Goal: Transaction & Acquisition: Purchase product/service

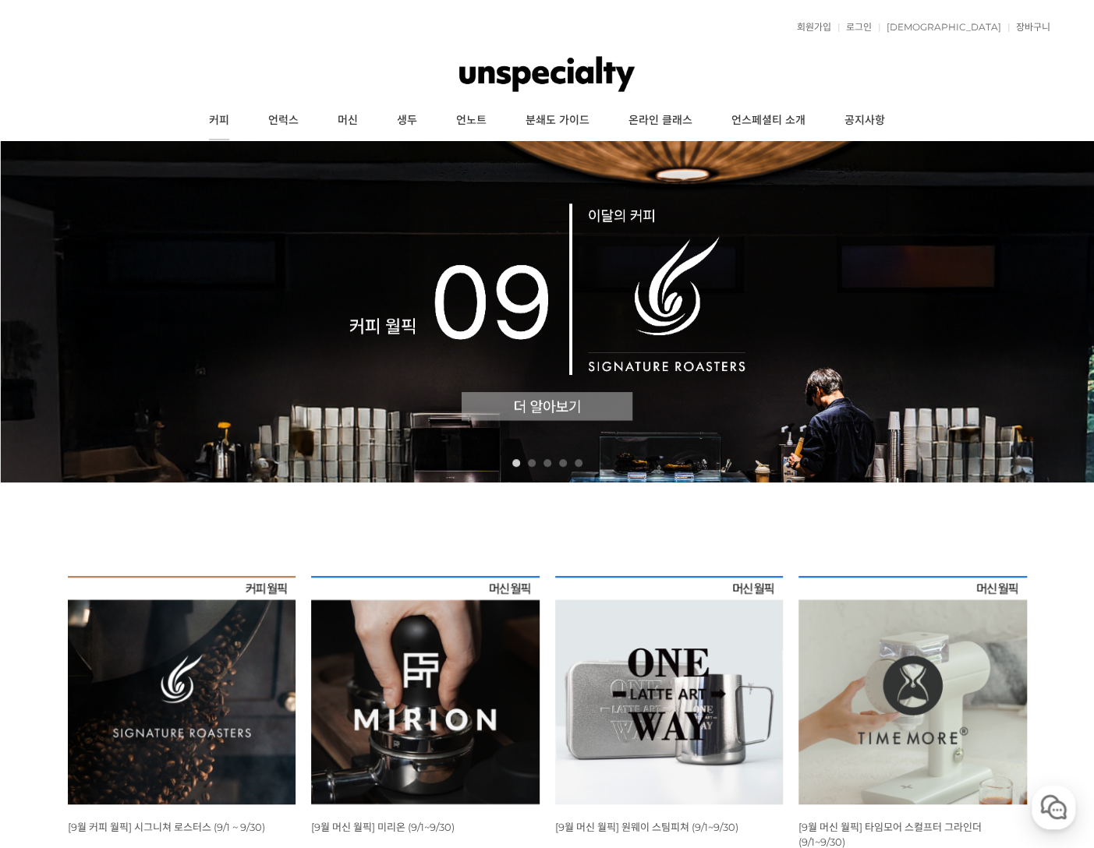
click at [210, 103] on link "커피" at bounding box center [218, 120] width 59 height 39
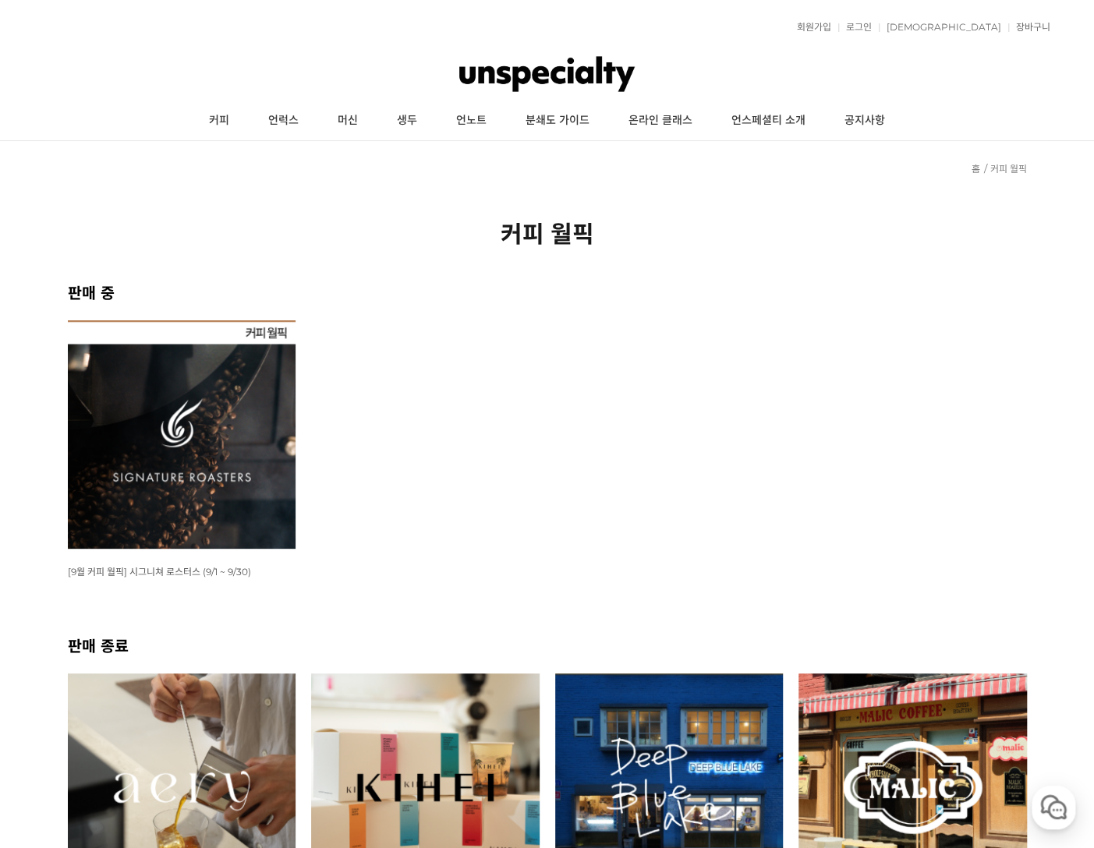
click at [204, 411] on img at bounding box center [182, 434] width 228 height 228
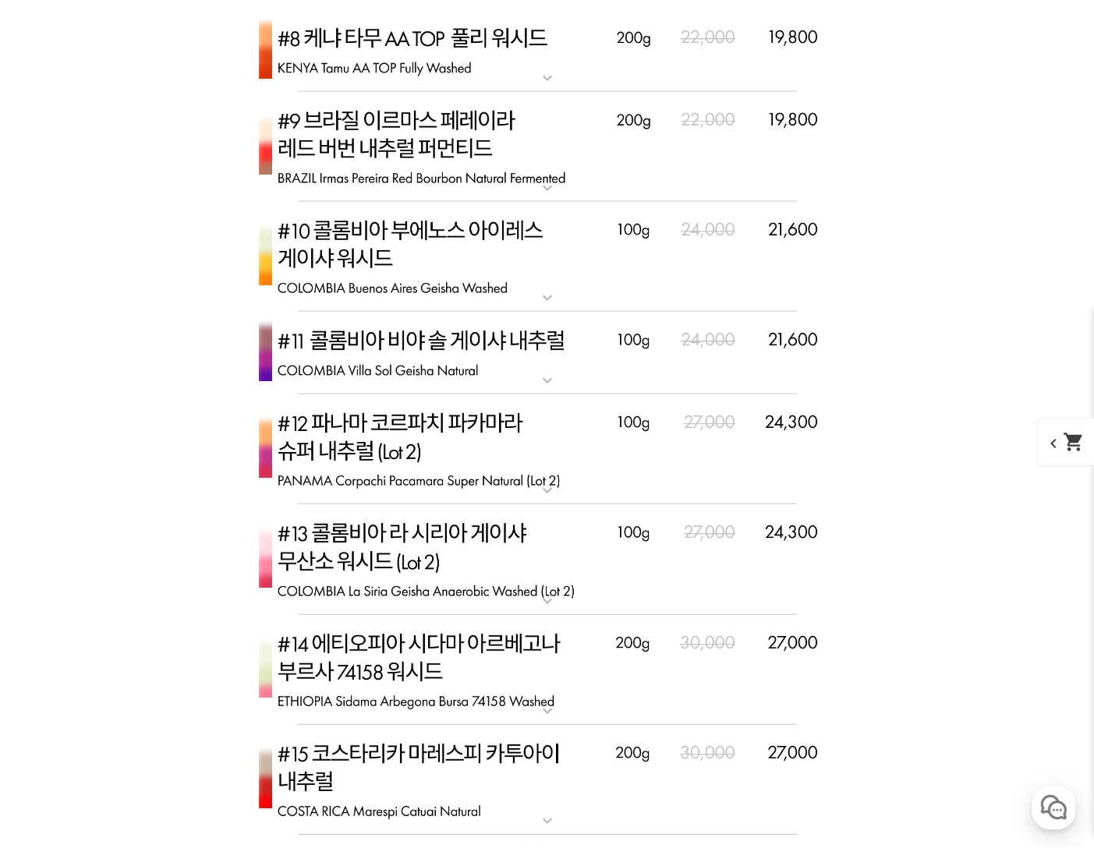
scroll to position [5379, 0]
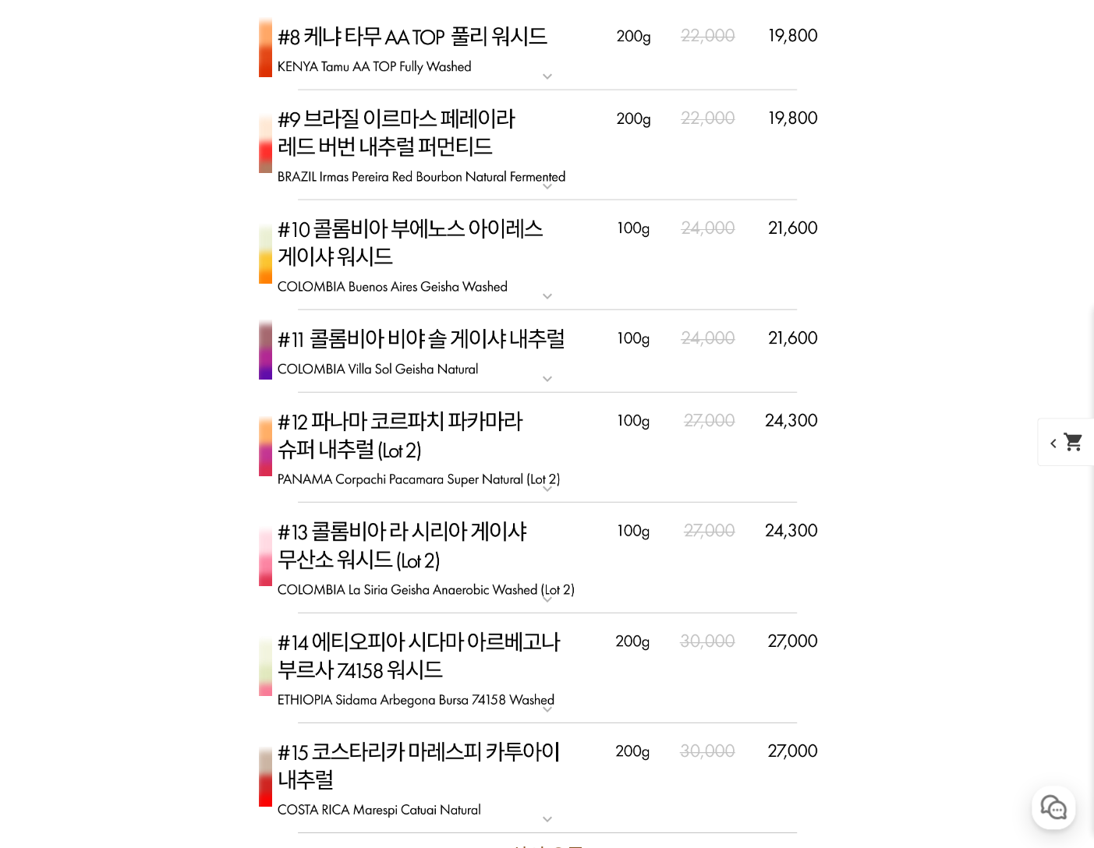
click at [441, 355] on img at bounding box center [547, 351] width 624 height 83
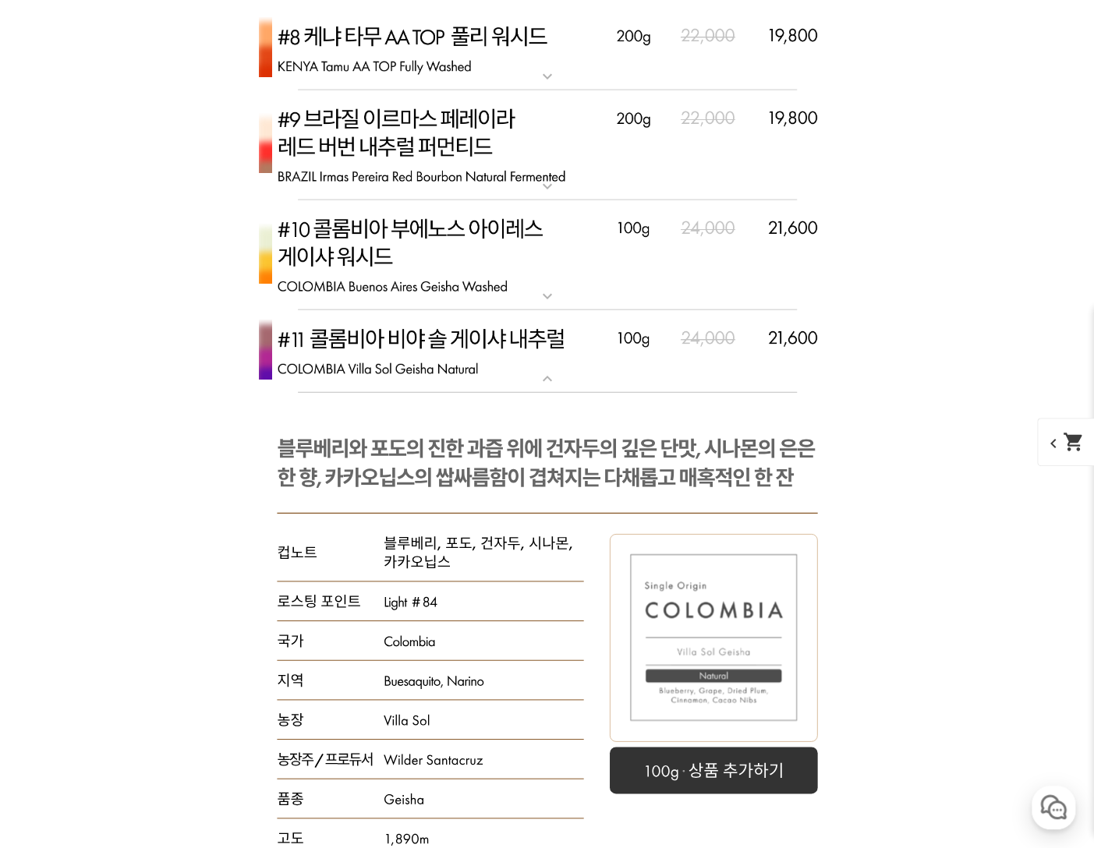
click at [446, 353] on img at bounding box center [547, 351] width 624 height 83
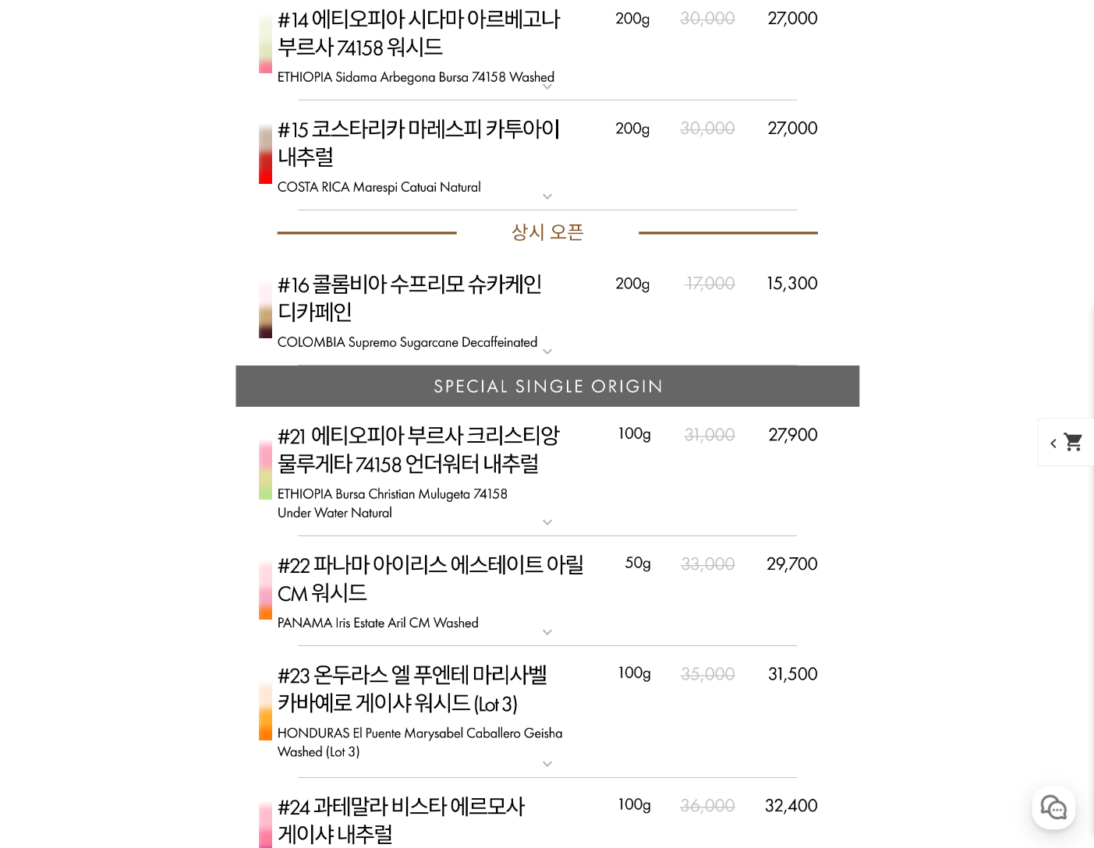
scroll to position [6003, 0]
click at [518, 291] on img at bounding box center [547, 310] width 624 height 111
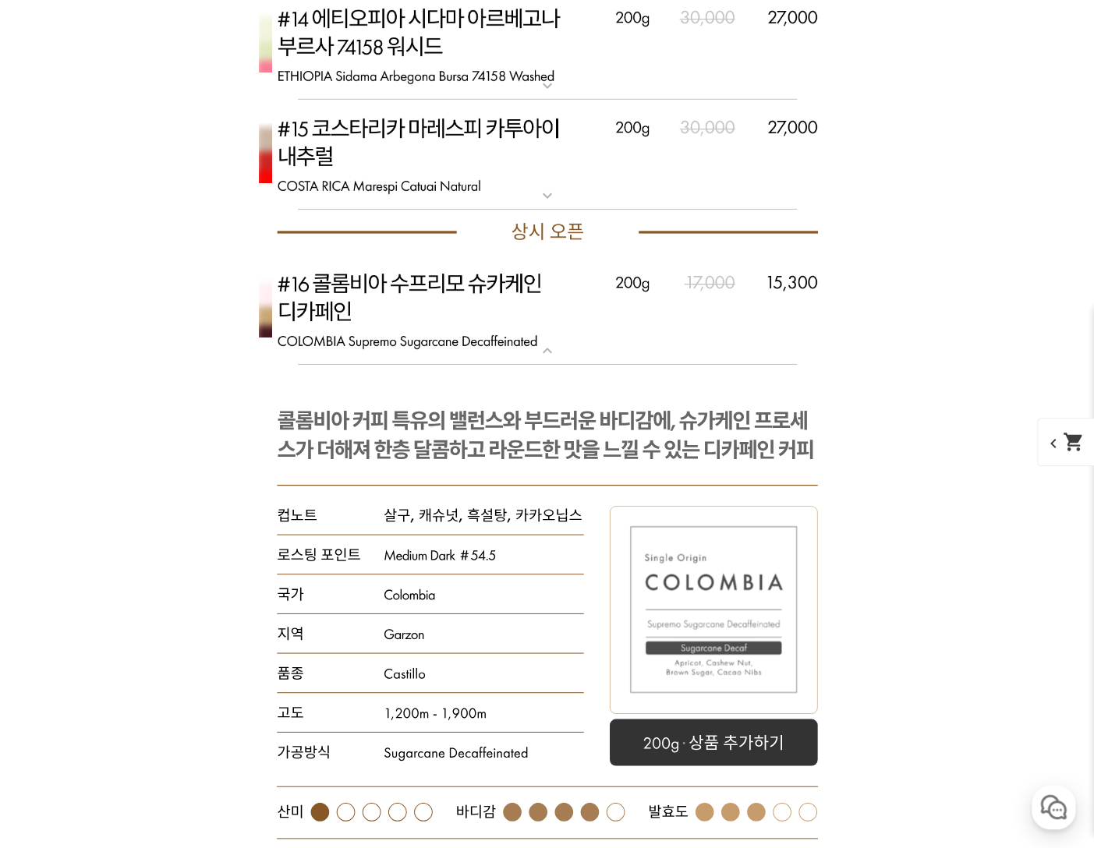
click at [518, 291] on img at bounding box center [547, 310] width 624 height 111
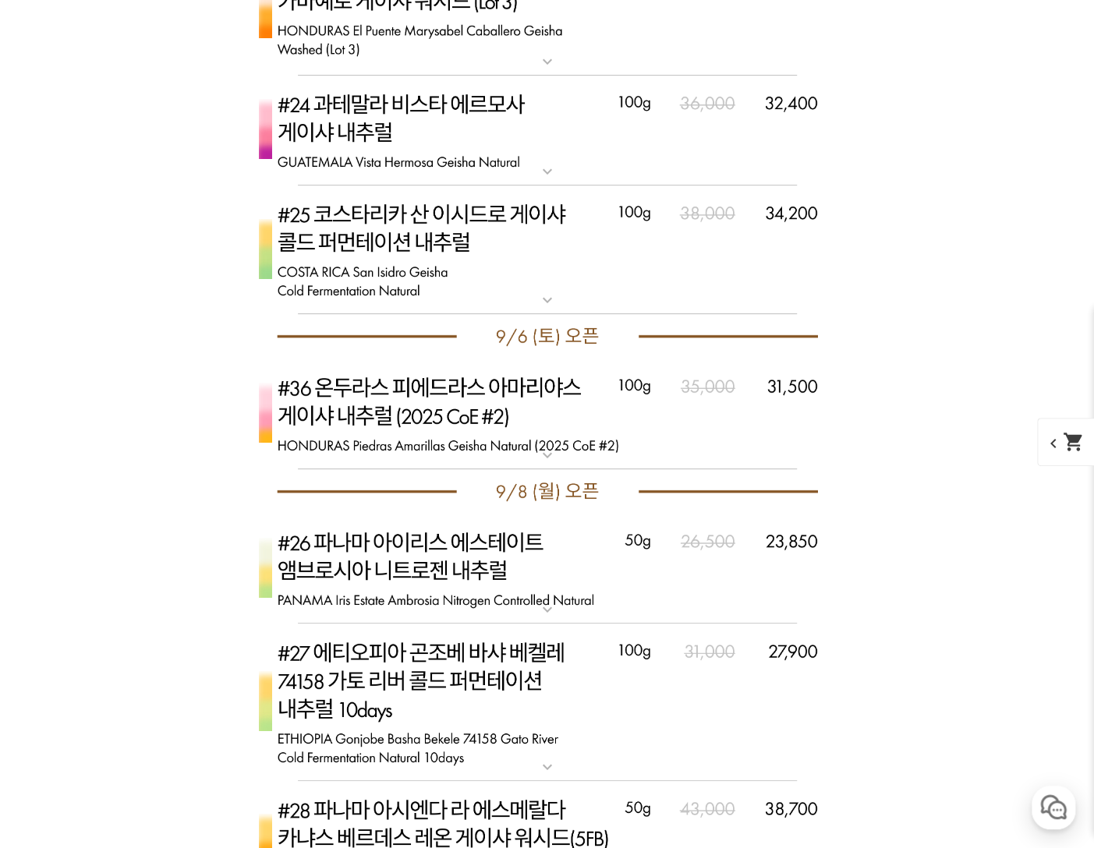
scroll to position [6783, 0]
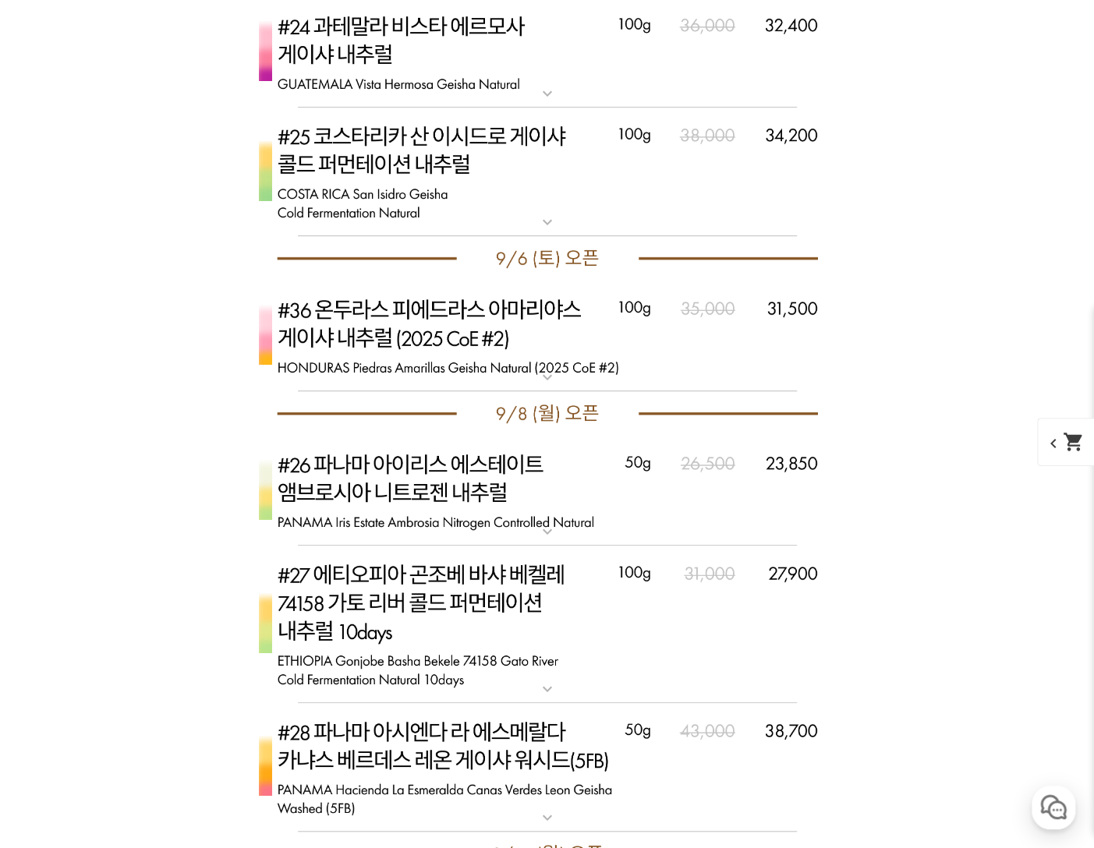
click at [405, 336] on img at bounding box center [547, 336] width 624 height 111
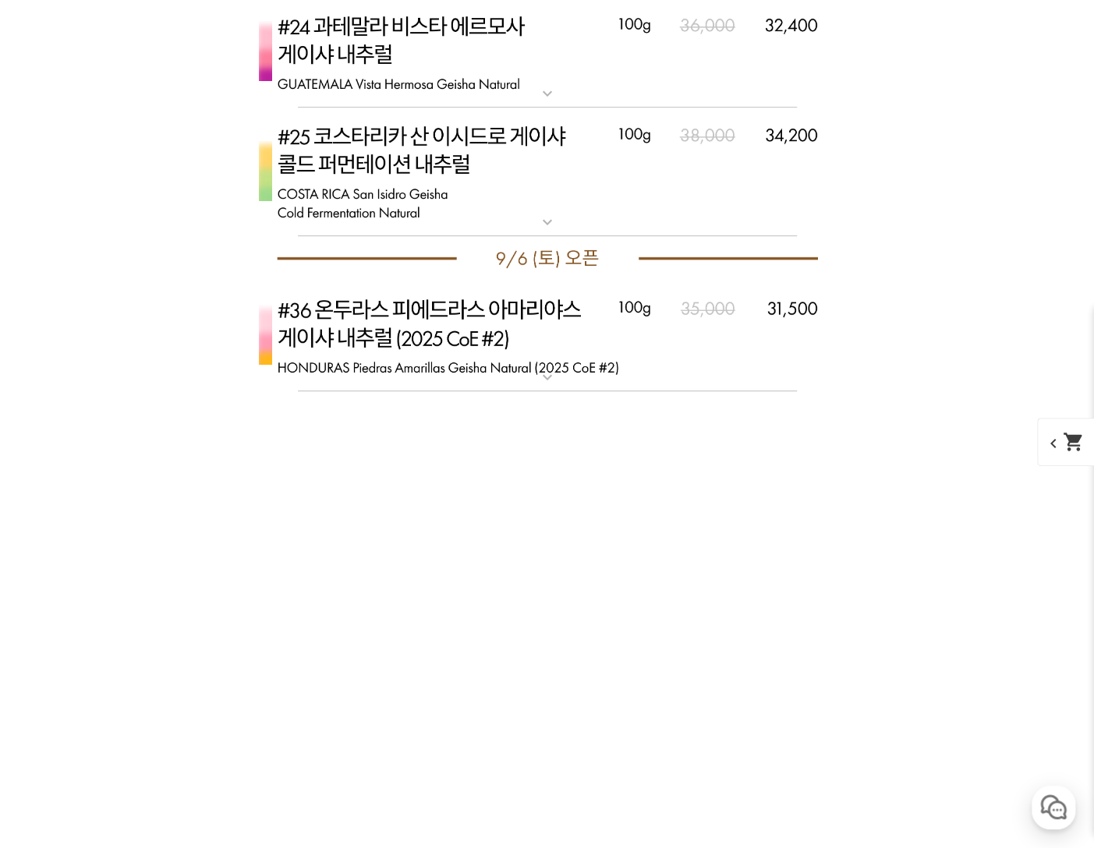
click at [405, 336] on img at bounding box center [547, 336] width 624 height 111
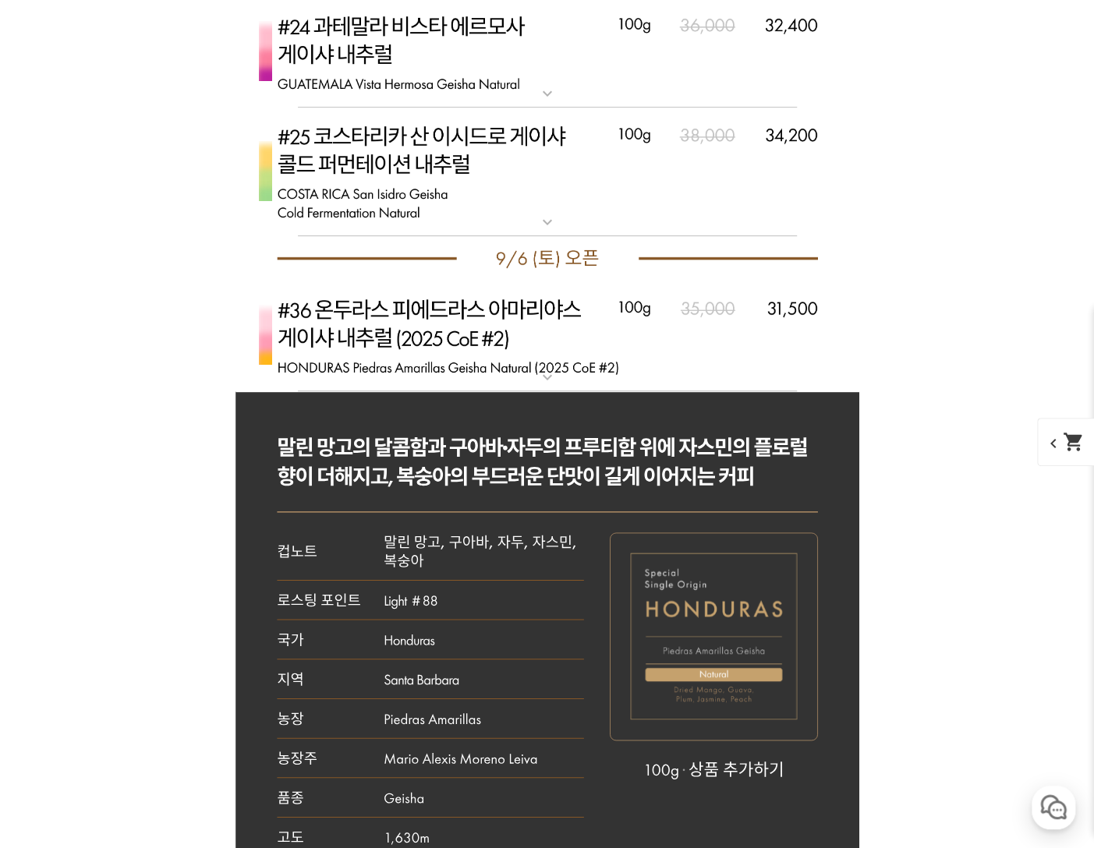
click at [405, 336] on img at bounding box center [547, 336] width 624 height 111
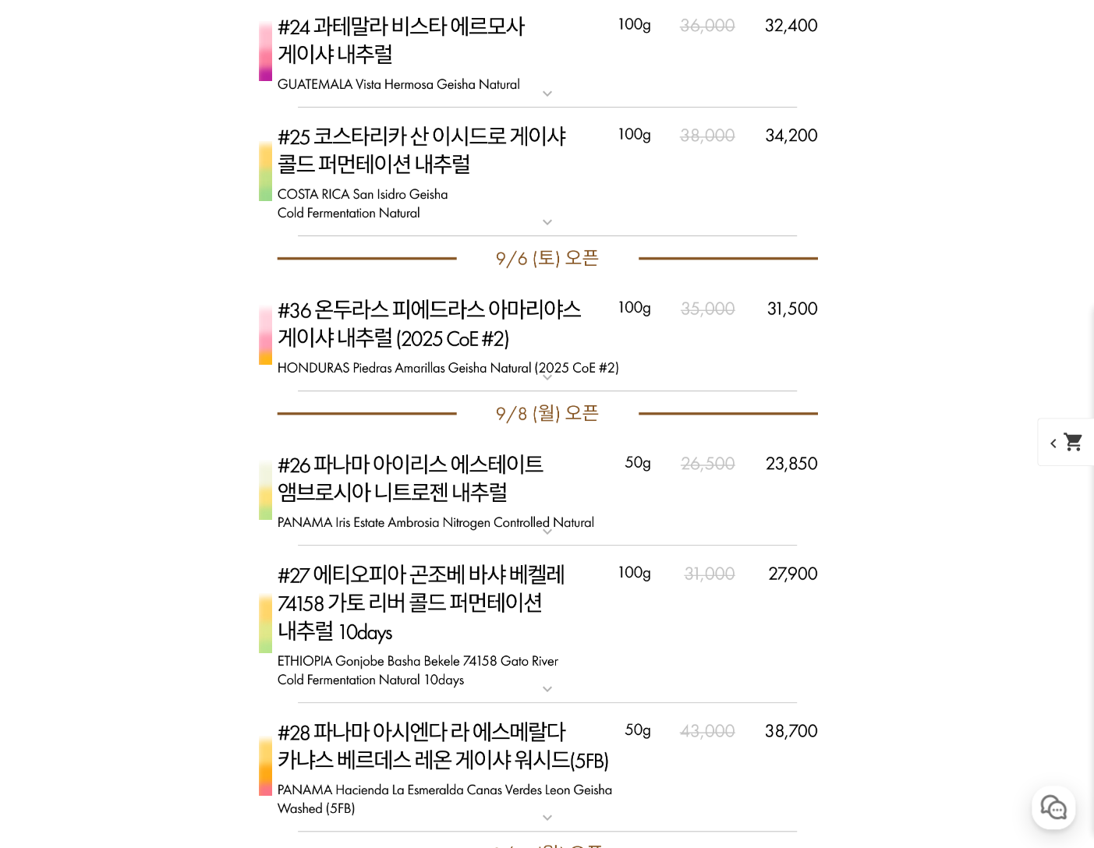
click at [405, 336] on img at bounding box center [547, 336] width 624 height 111
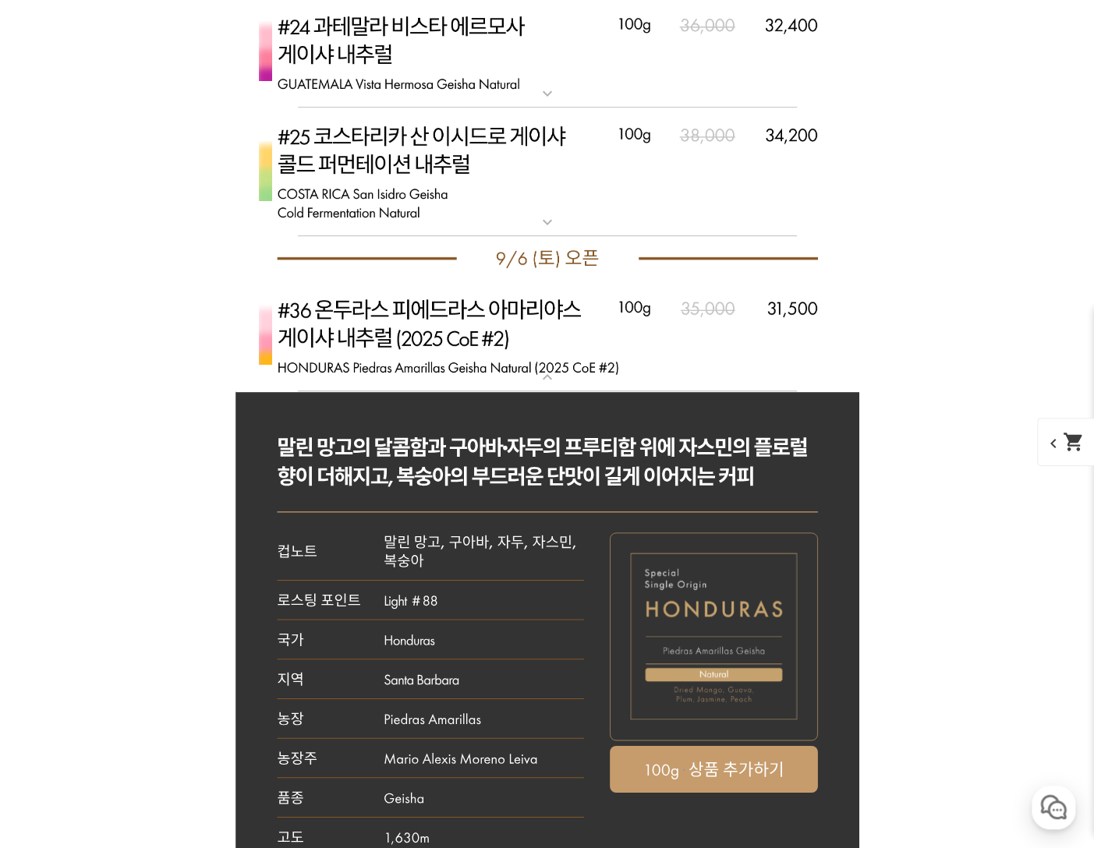
click at [454, 303] on img at bounding box center [547, 336] width 624 height 111
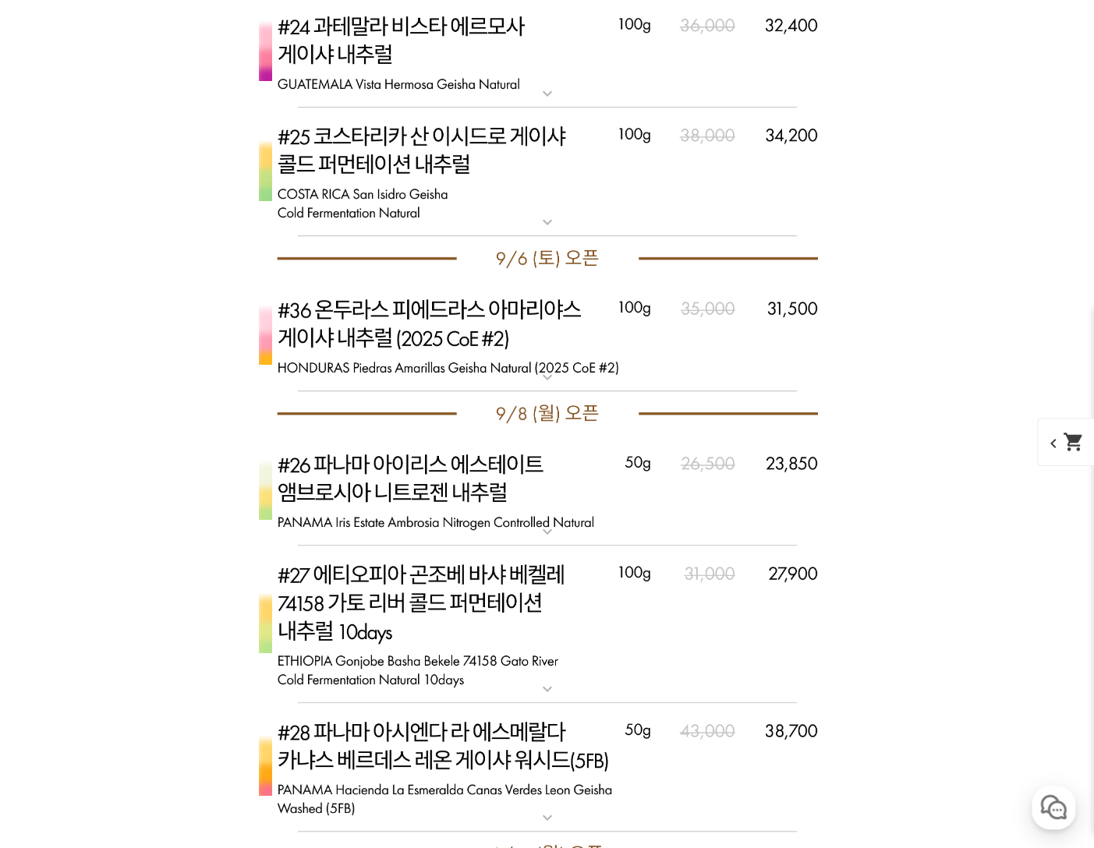
click at [454, 303] on img at bounding box center [547, 336] width 624 height 111
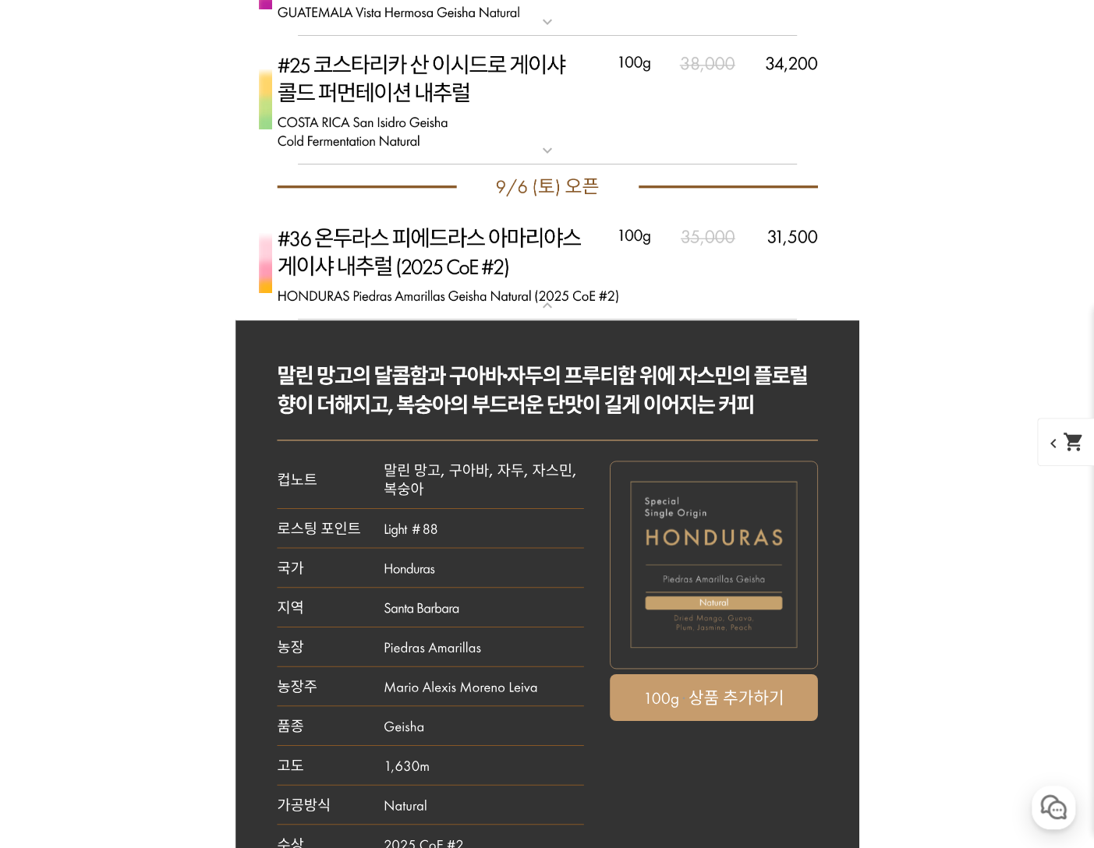
scroll to position [6939, 0]
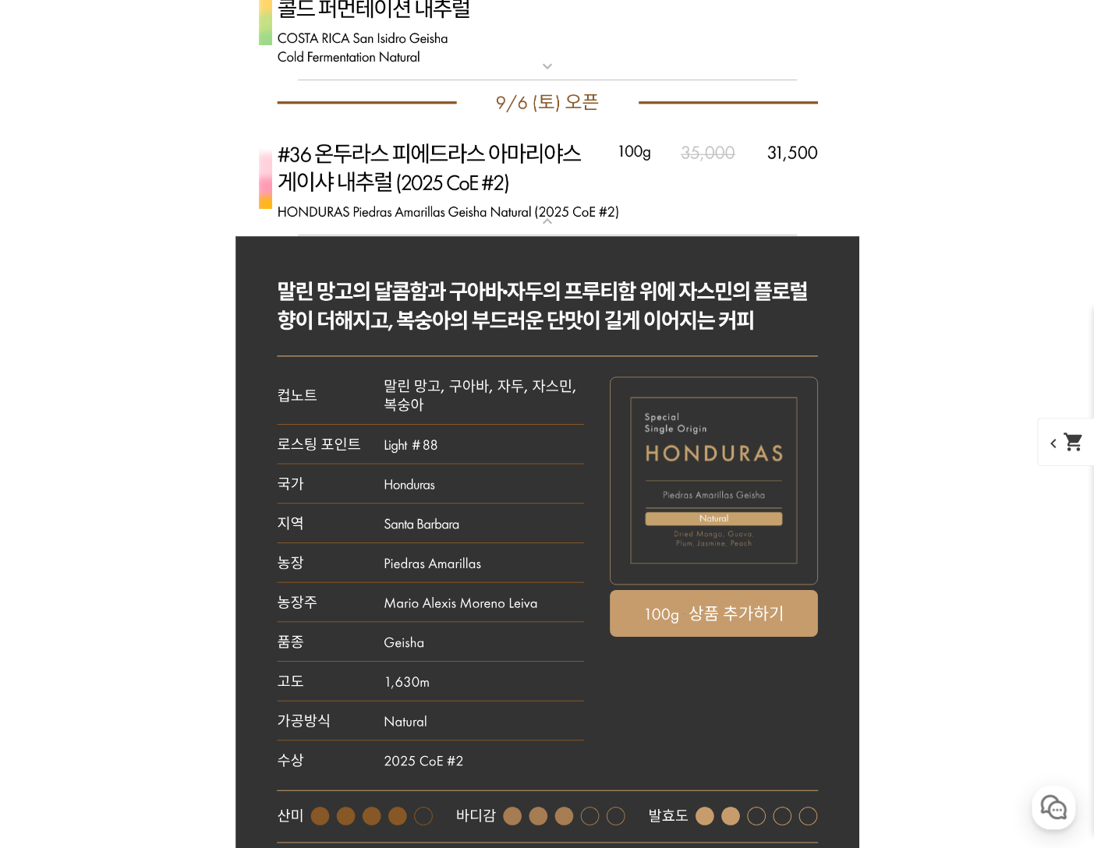
click at [479, 184] on img at bounding box center [547, 180] width 624 height 111
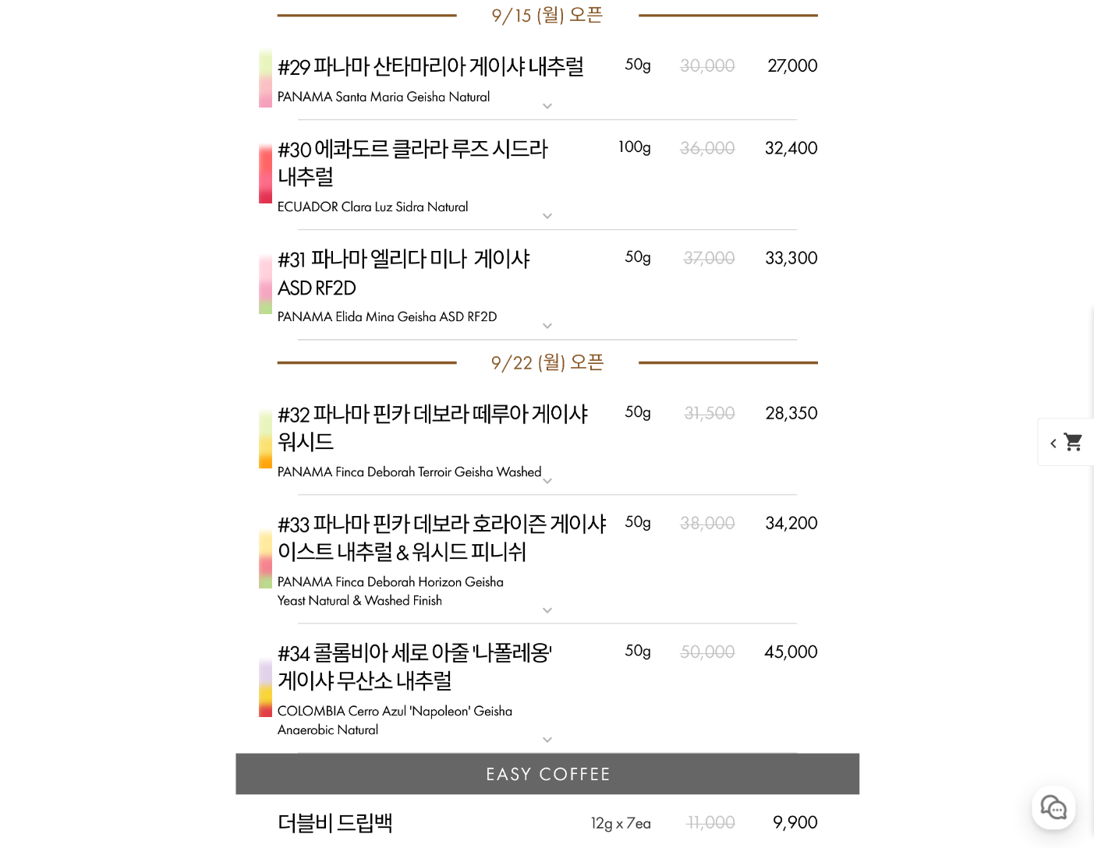
scroll to position [7796, 0]
